Goal: Task Accomplishment & Management: Manage account settings

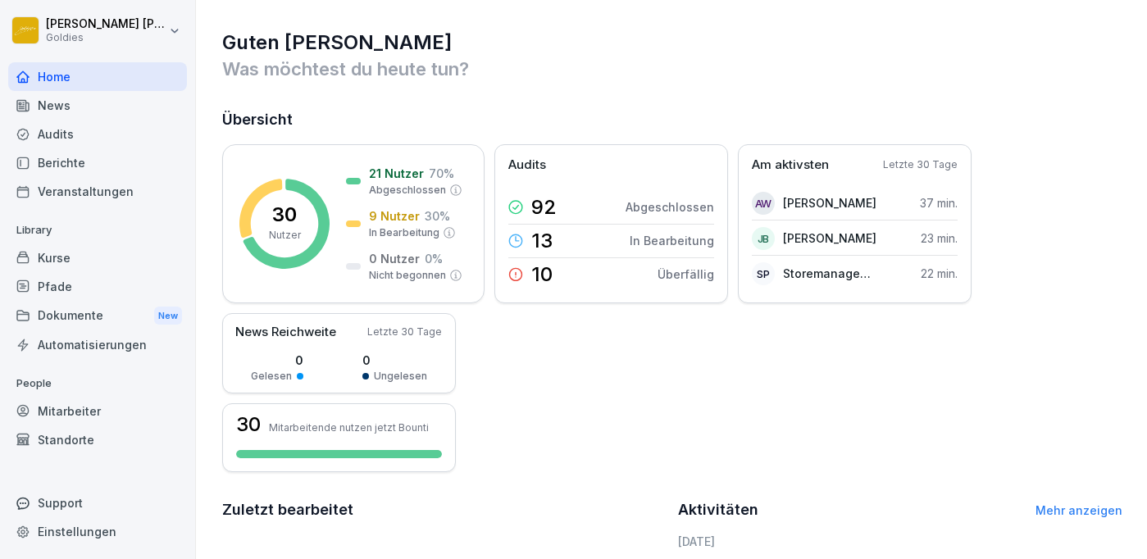
click at [52, 134] on div "Audits" at bounding box center [97, 134] width 179 height 29
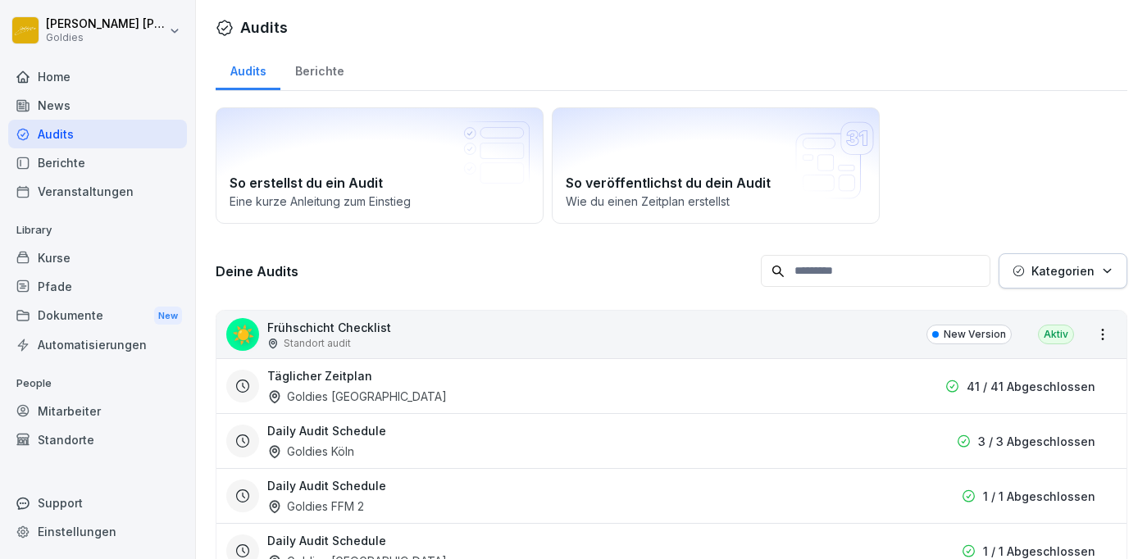
click at [57, 162] on div "Berichte" at bounding box center [97, 162] width 179 height 29
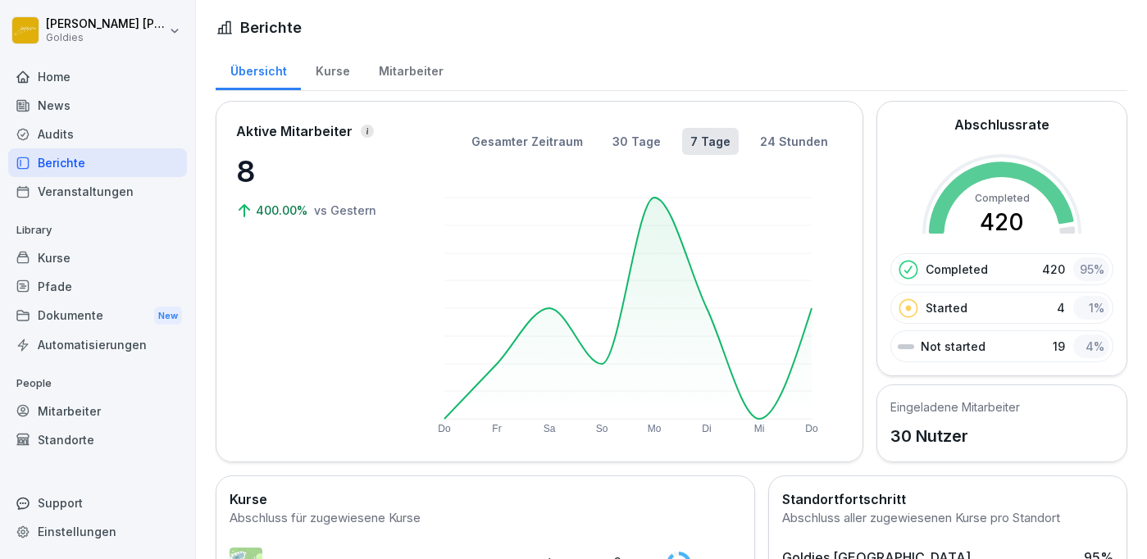
click at [329, 70] on div "Kurse" at bounding box center [332, 69] width 63 height 42
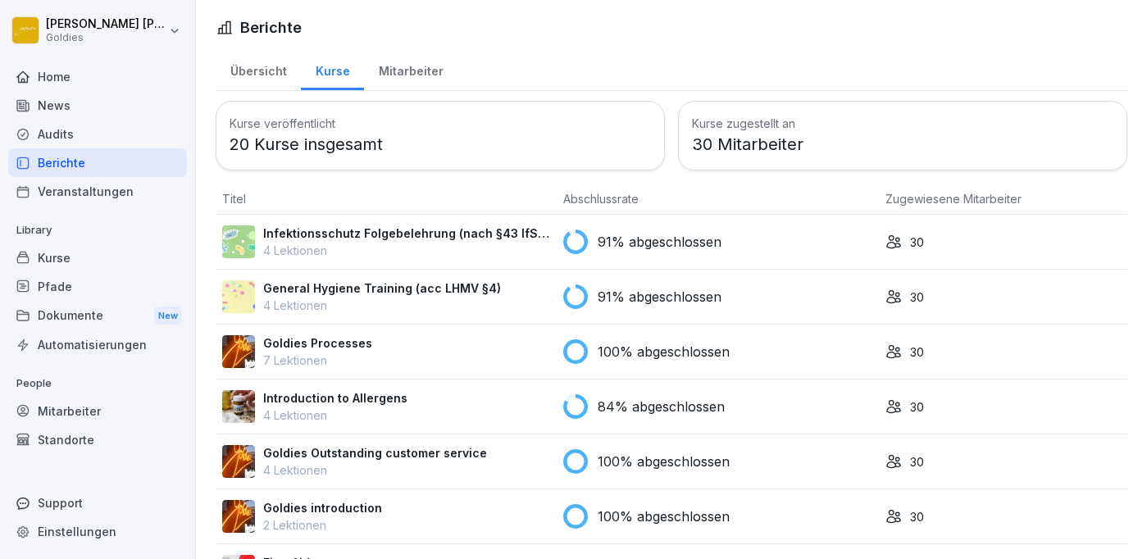
click at [474, 234] on p "Infektionsschutz Folgebelehrung (nach §43 IfSG)" at bounding box center [406, 233] width 287 height 17
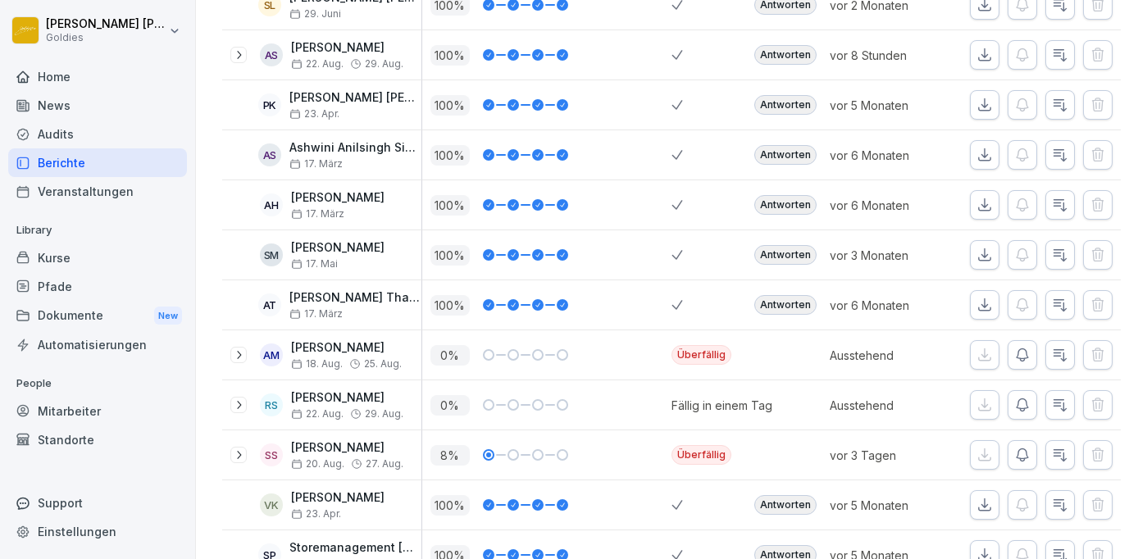
scroll to position [438, 0]
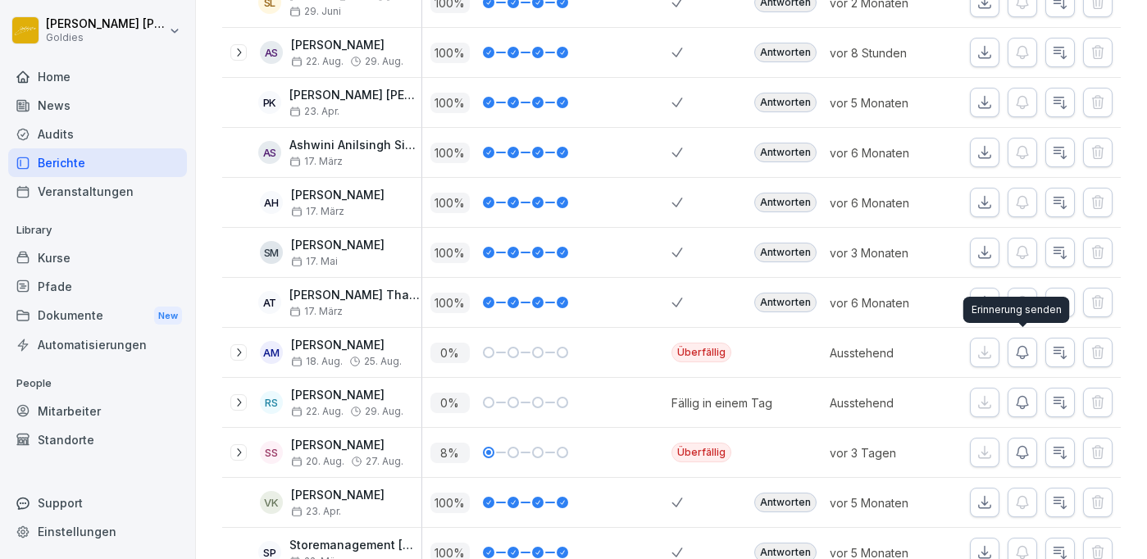
click at [1016, 352] on icon "button" at bounding box center [1022, 352] width 16 height 16
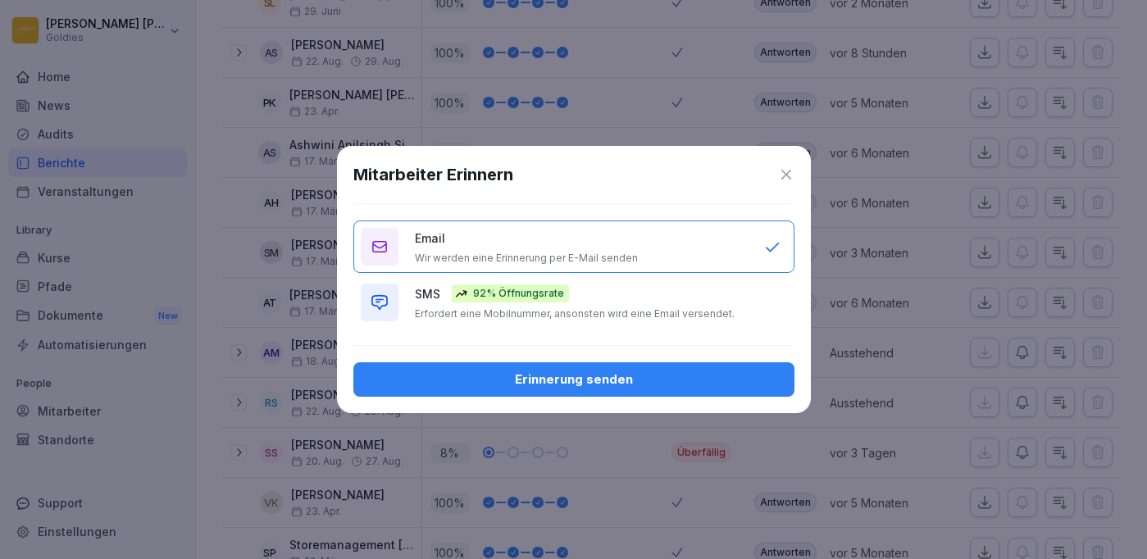
click at [539, 384] on div "Erinnerung senden" at bounding box center [573, 379] width 415 height 18
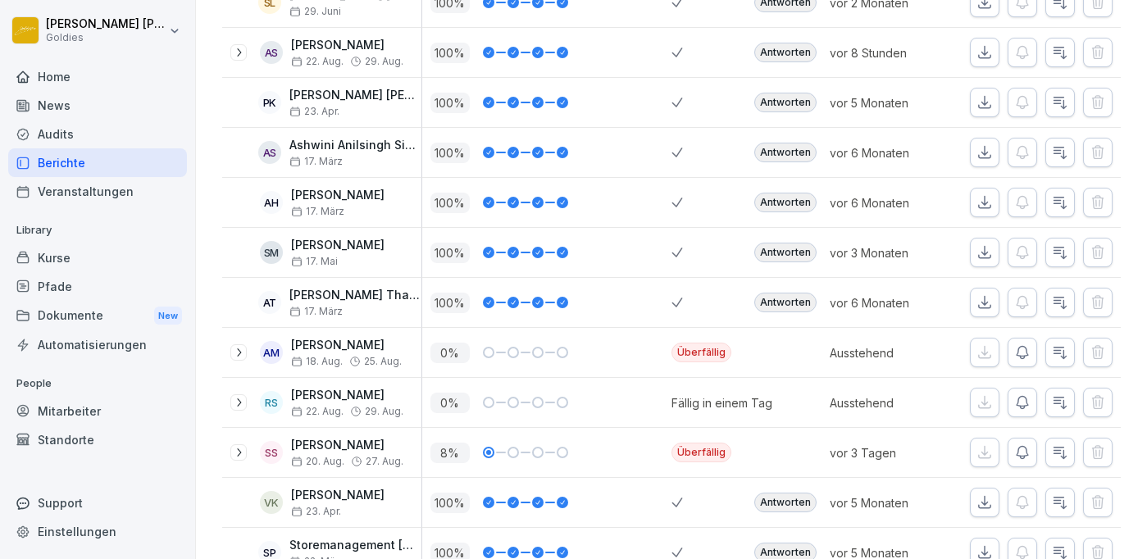
click at [1029, 399] on icon "button" at bounding box center [1022, 402] width 16 height 16
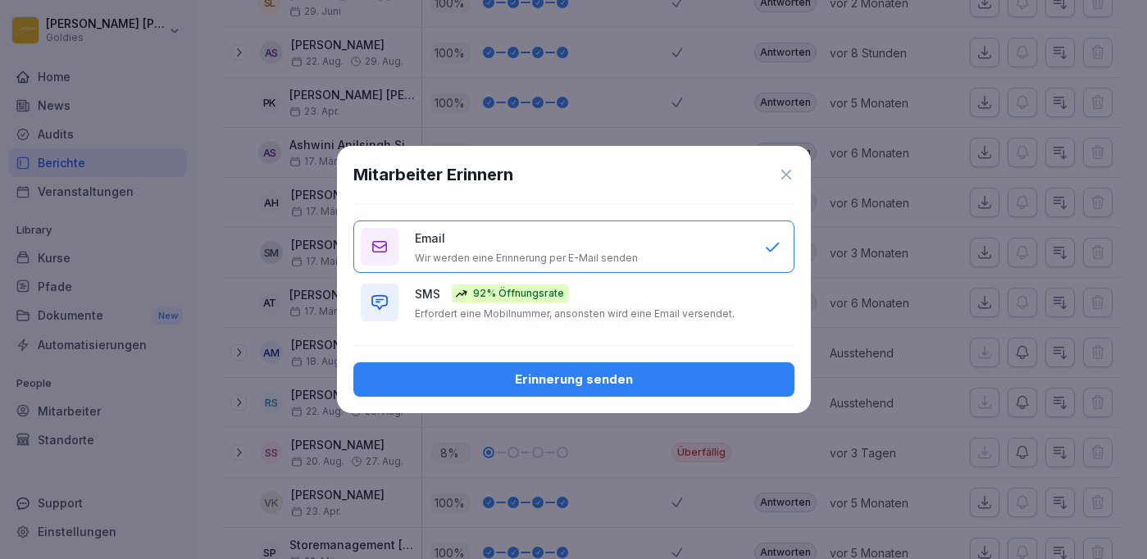
click at [552, 388] on div "Erinnerung senden" at bounding box center [573, 379] width 415 height 18
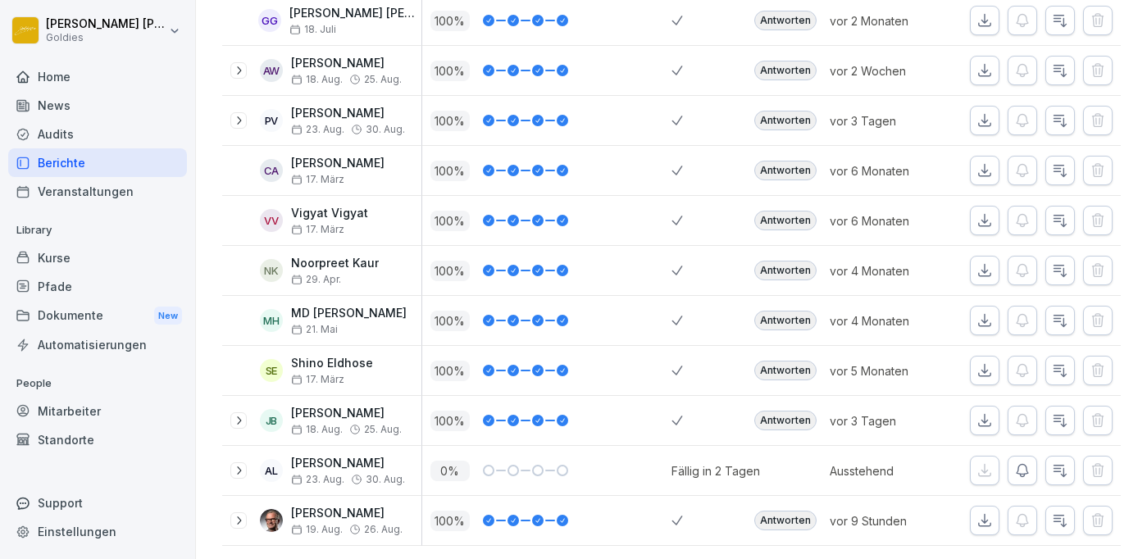
scroll to position [1269, 0]
click at [1023, 470] on icon "button" at bounding box center [1022, 471] width 16 height 16
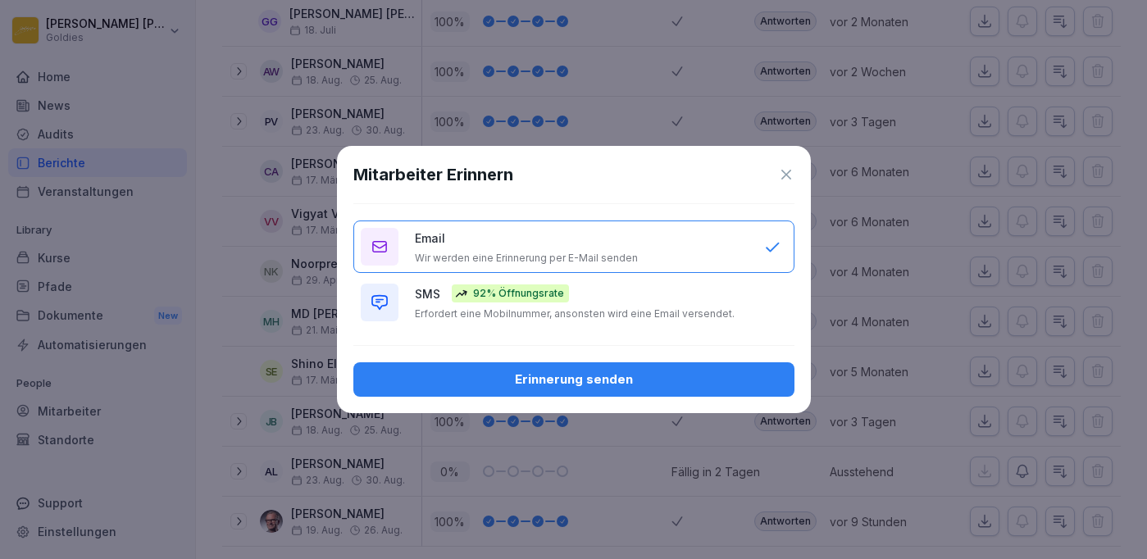
click at [571, 388] on div "Erinnerung senden" at bounding box center [573, 379] width 415 height 18
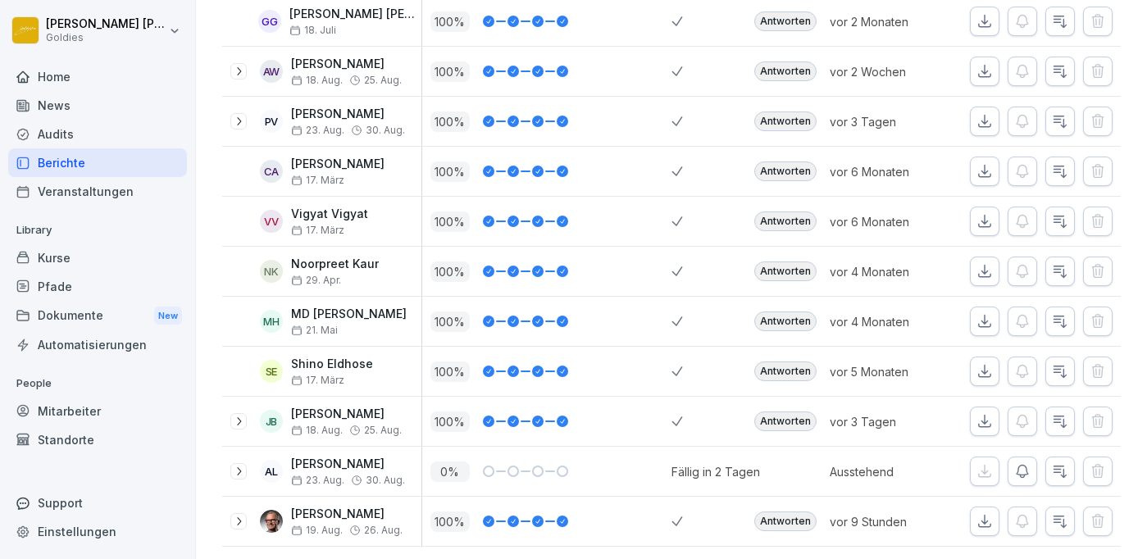
click at [1021, 466] on icon "button" at bounding box center [1022, 471] width 16 height 16
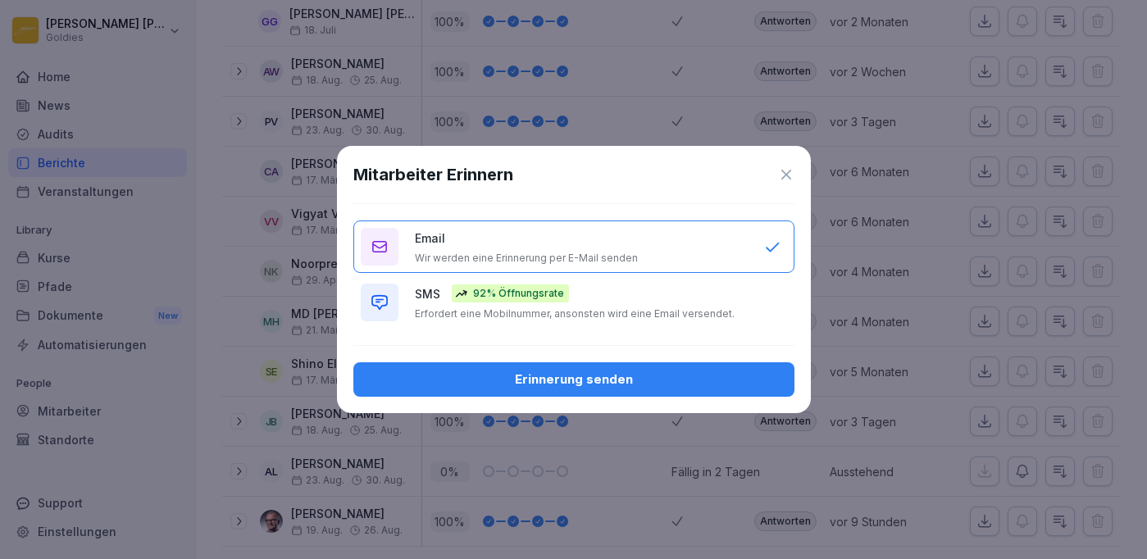
click at [561, 388] on div "Erinnerung senden" at bounding box center [573, 379] width 415 height 18
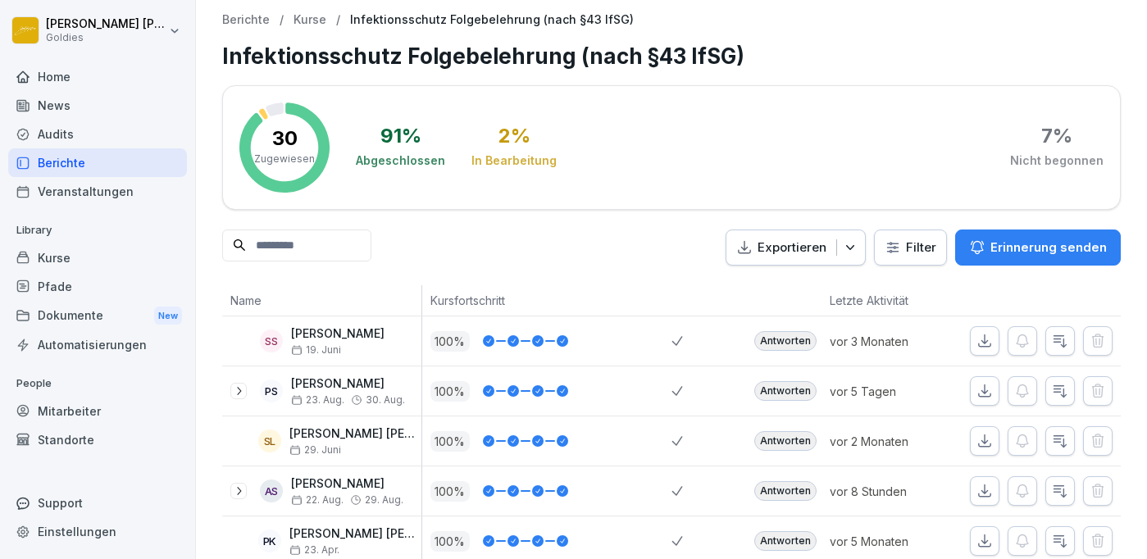
scroll to position [0, 0]
